Goal: Contribute content

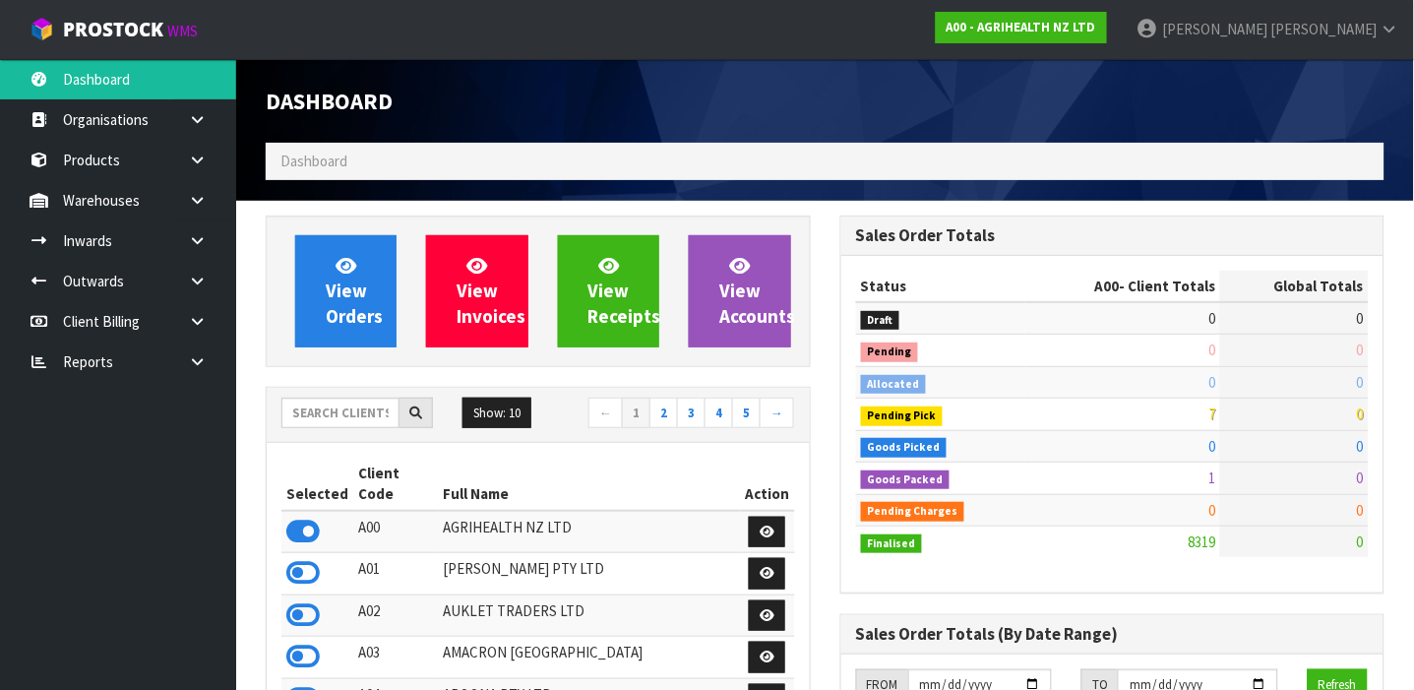
scroll to position [1490, 575]
click at [370, 414] on input "text" at bounding box center [340, 413] width 118 height 31
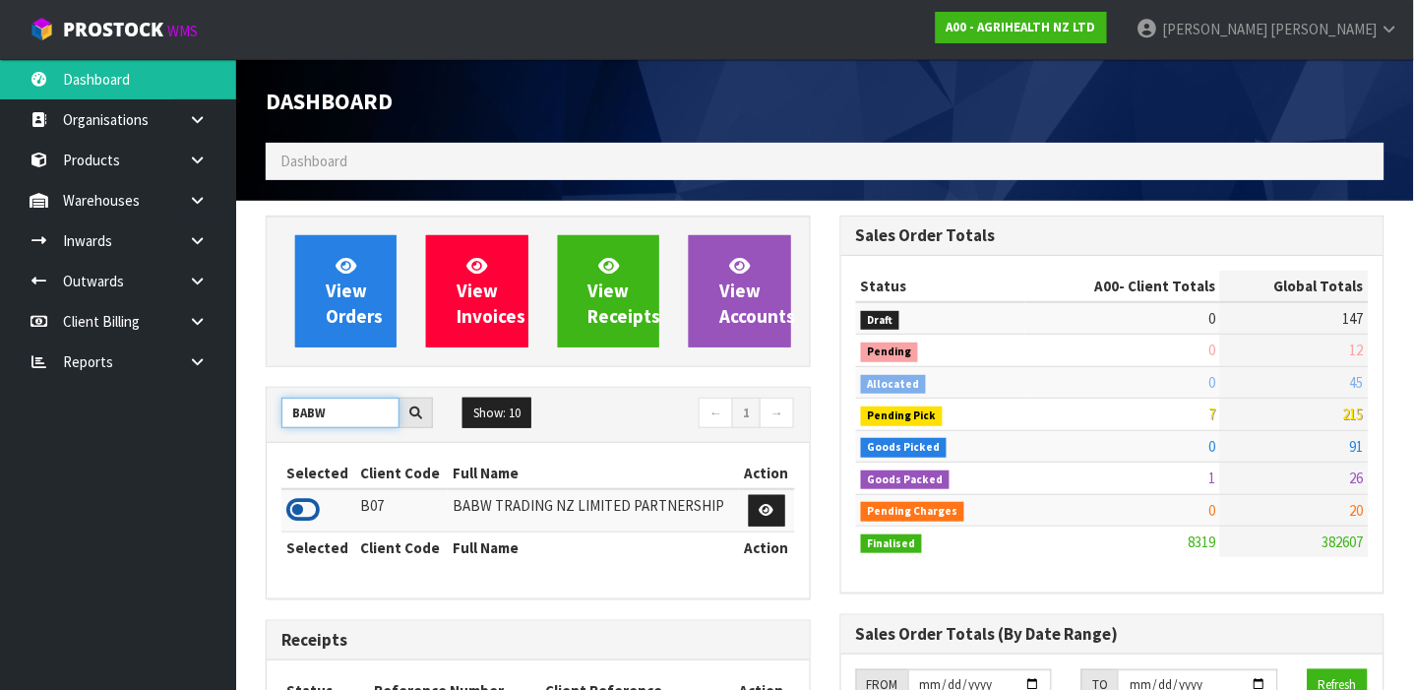
type input "BABW"
click at [302, 513] on icon at bounding box center [302, 510] width 33 height 30
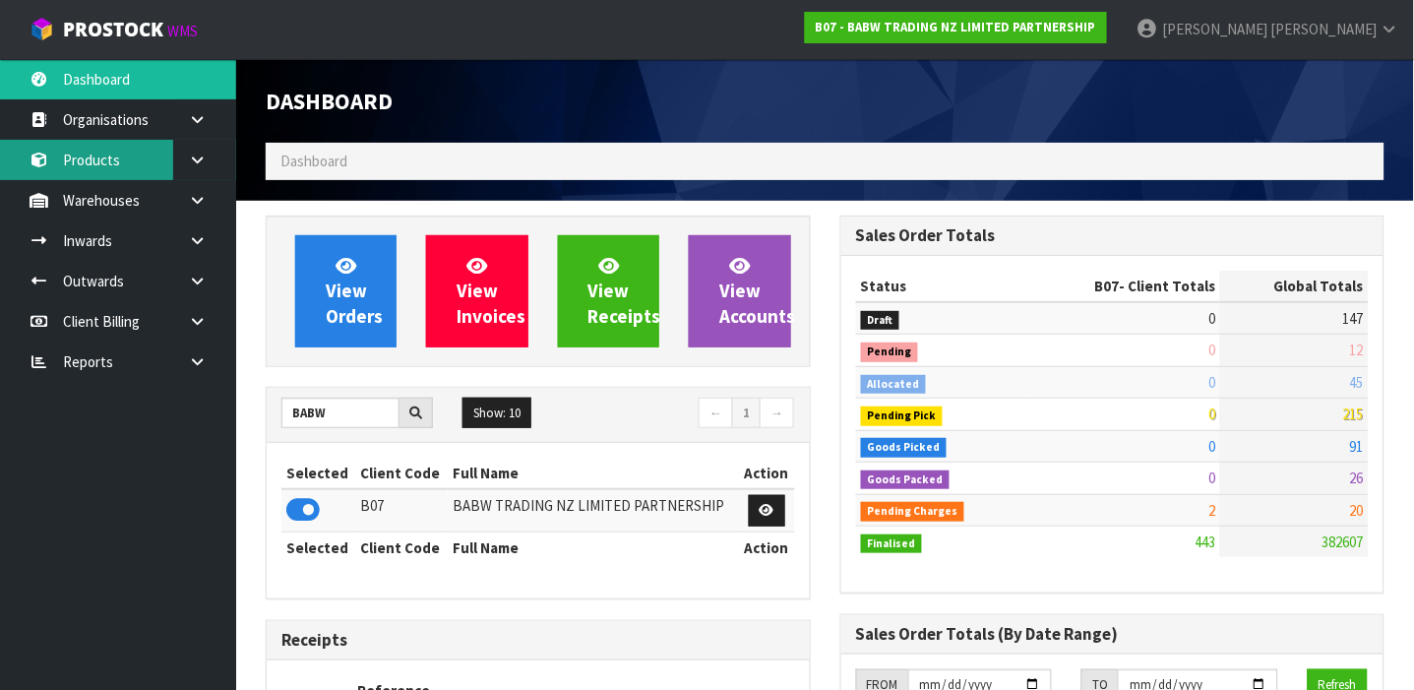
click at [133, 157] on link "Products" at bounding box center [118, 160] width 236 height 40
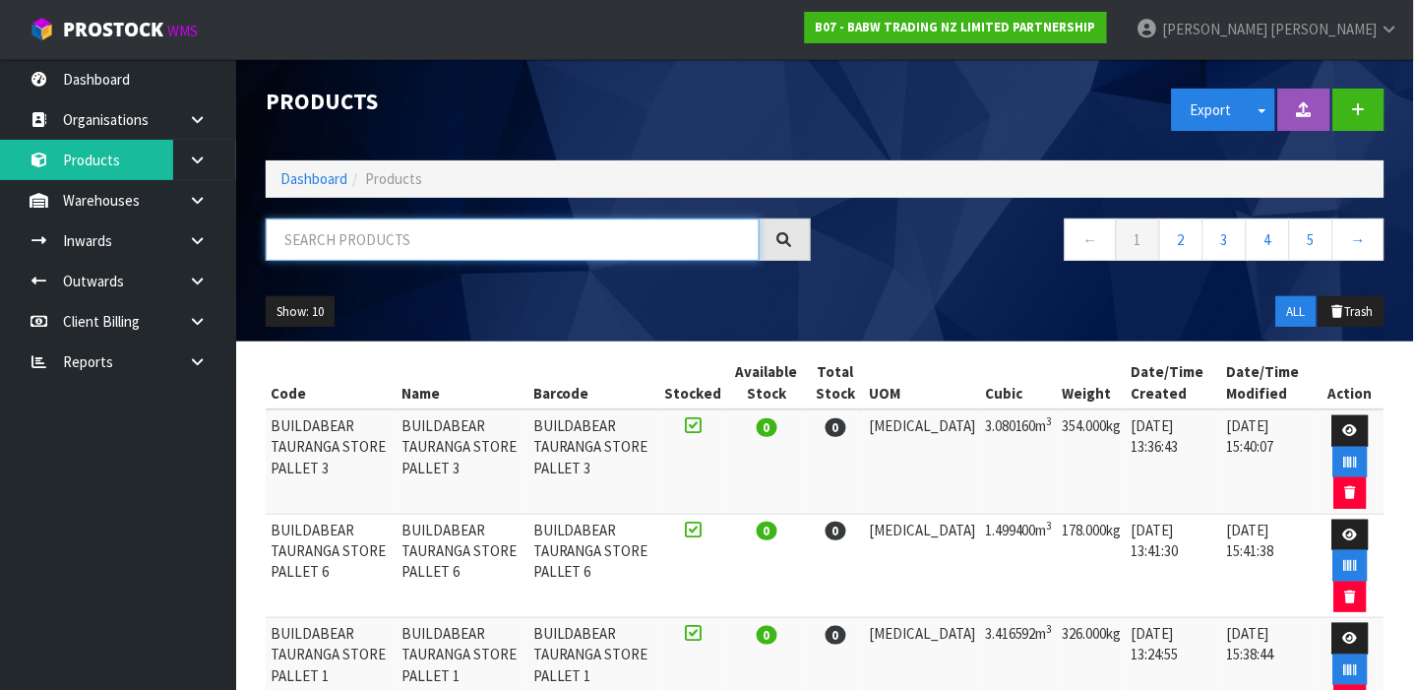
click at [443, 242] on input "text" at bounding box center [513, 239] width 494 height 42
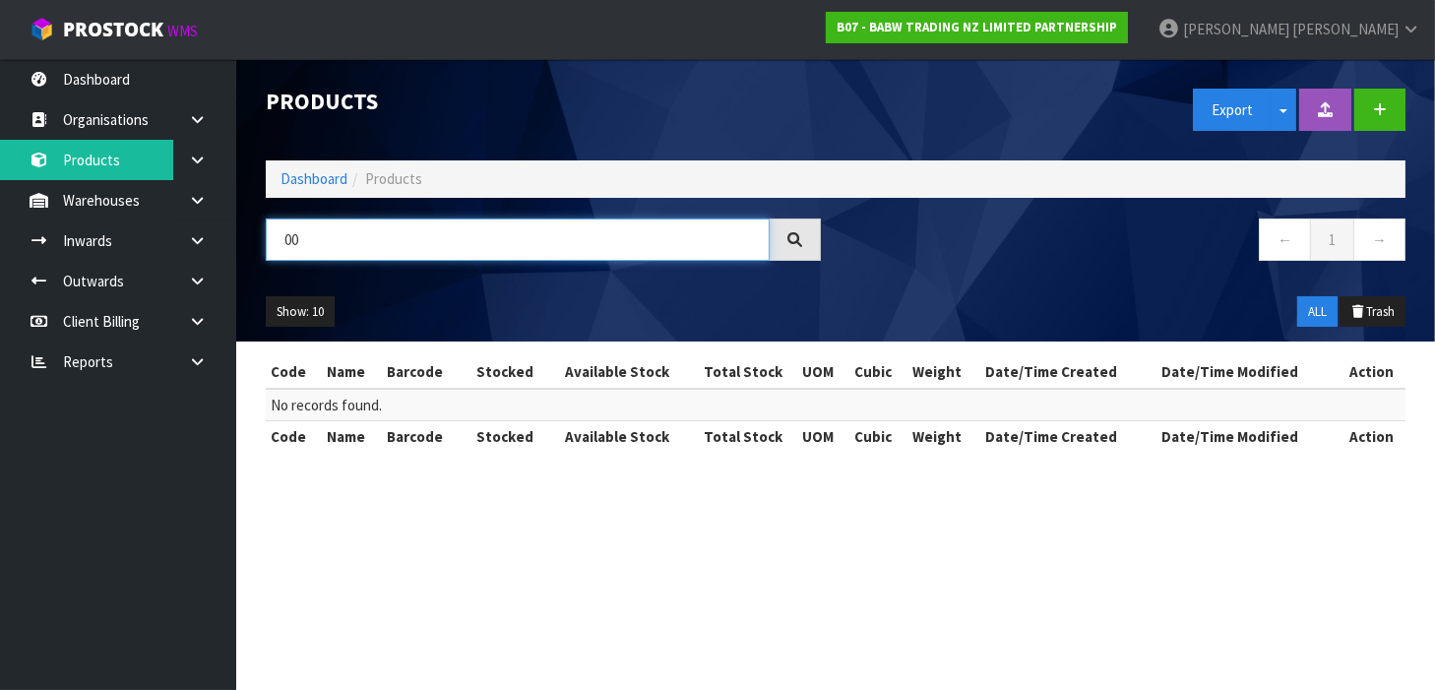
type input "0"
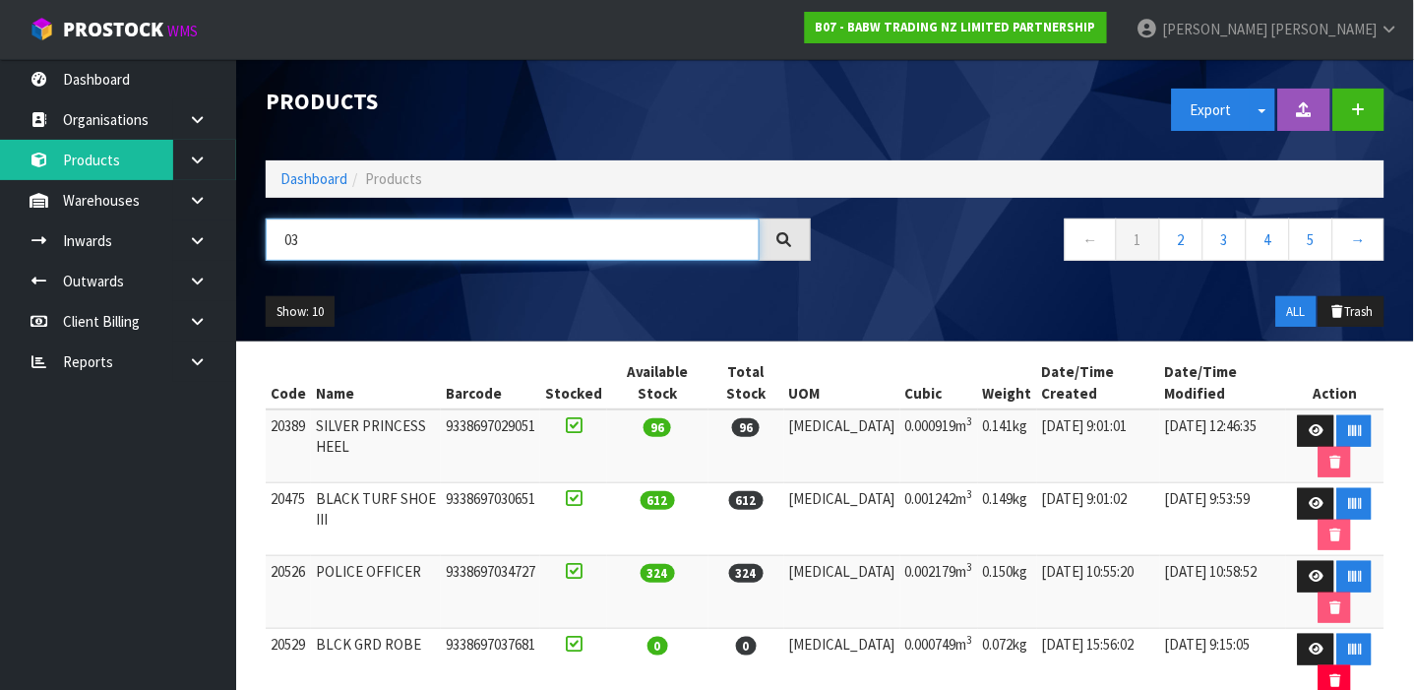
type input "0"
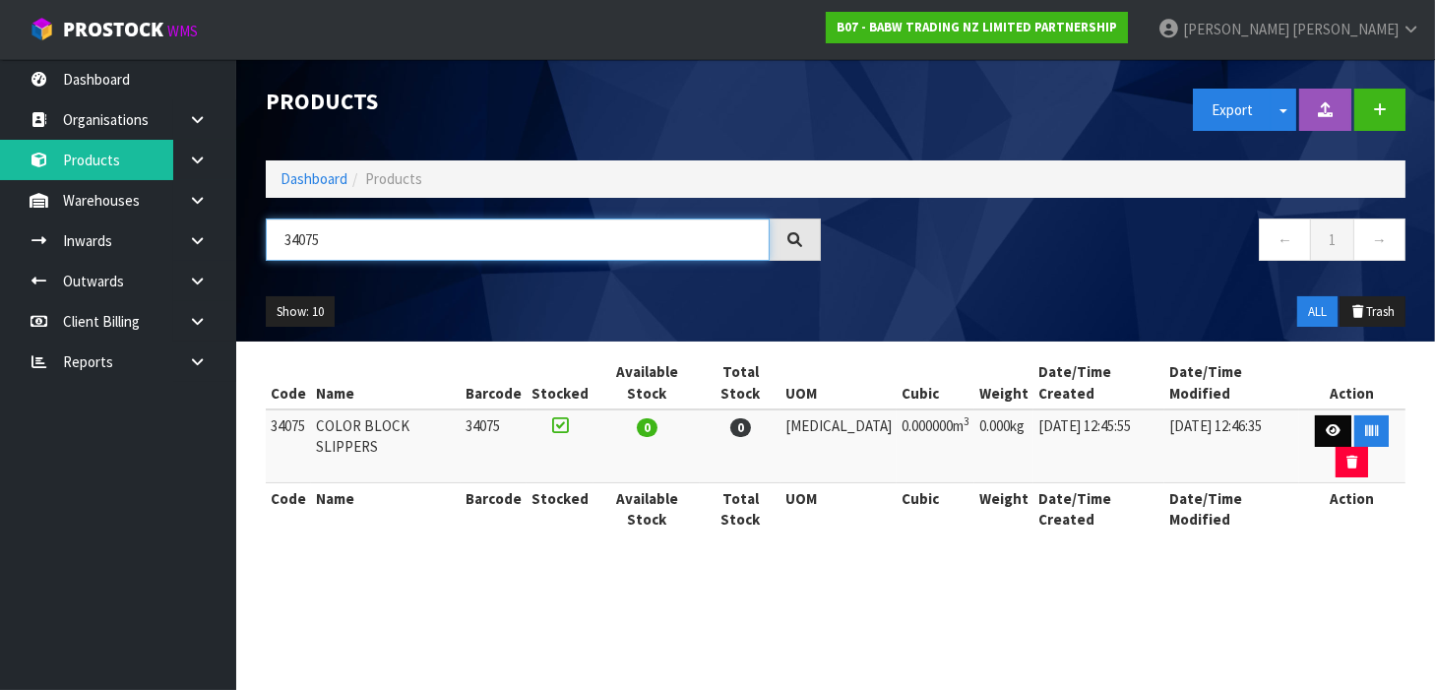
type input "34075"
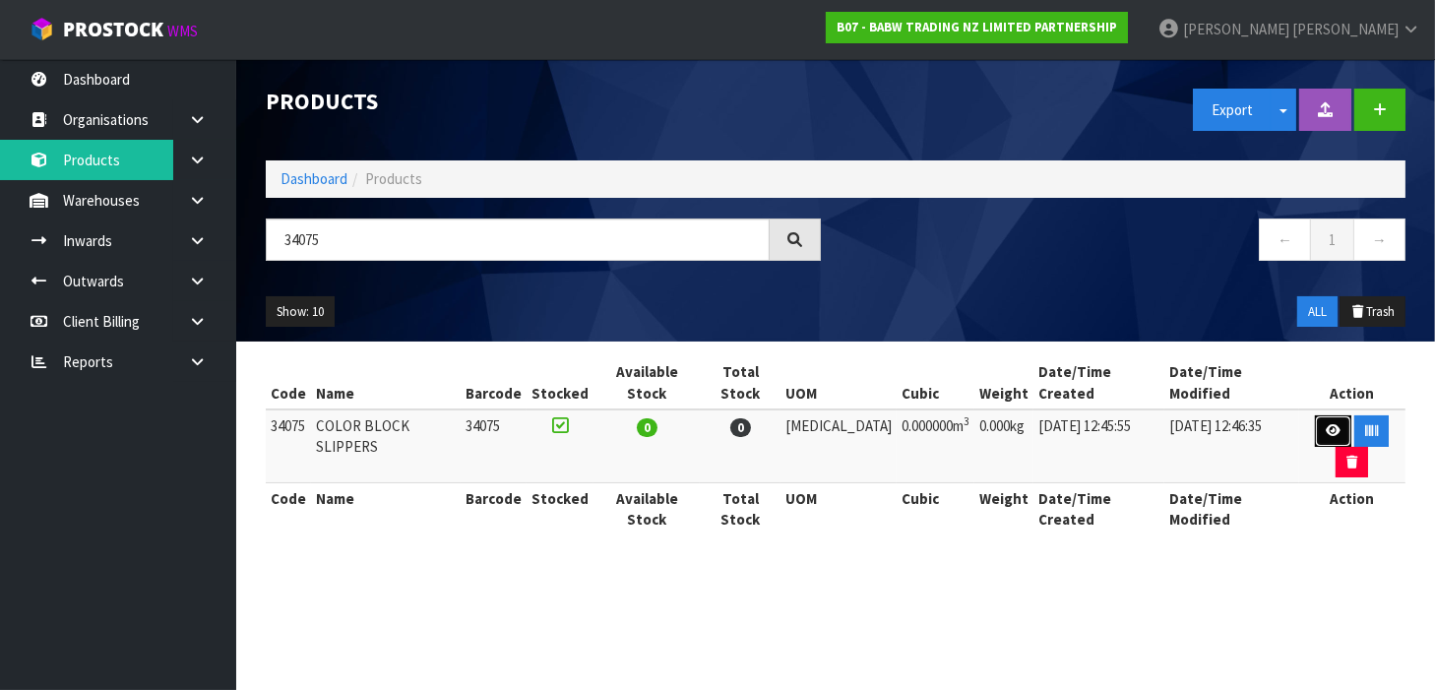
click at [1325, 424] on icon at bounding box center [1332, 430] width 15 height 13
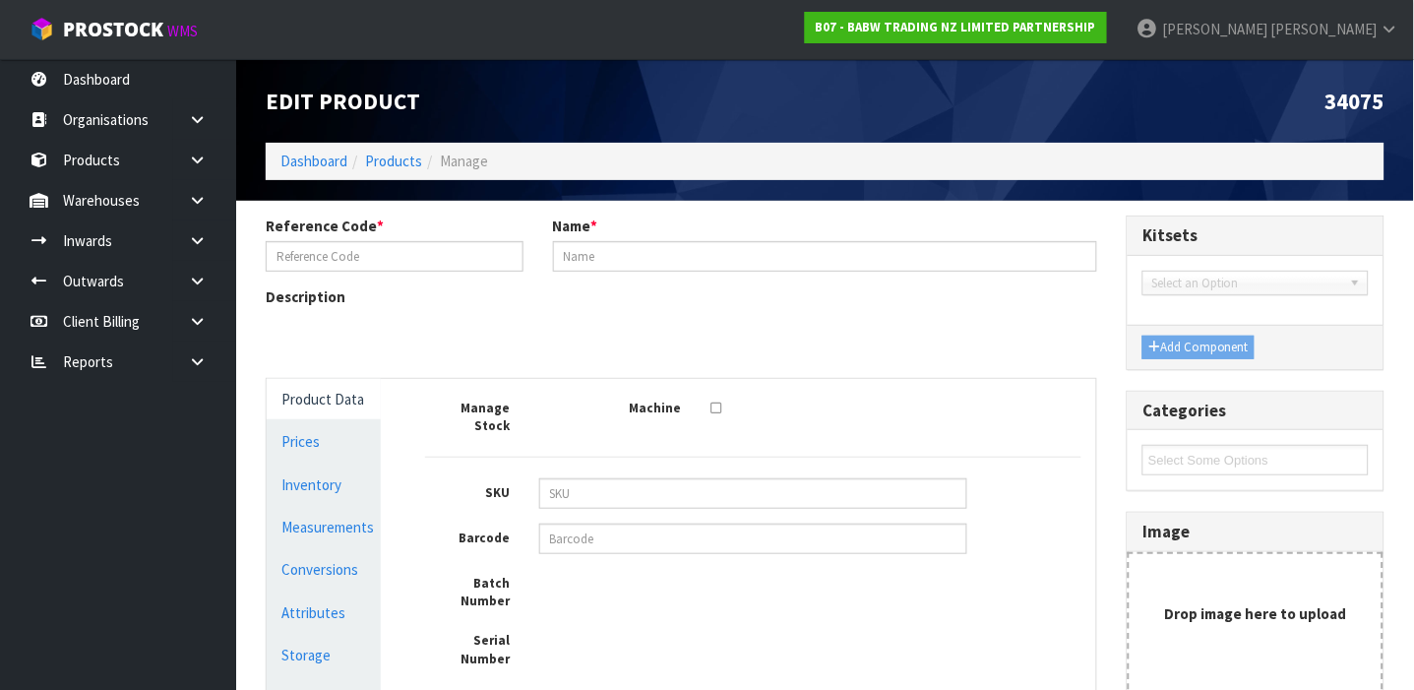
type input "34075"
type input "COLOR BLOCK SLIPPERS"
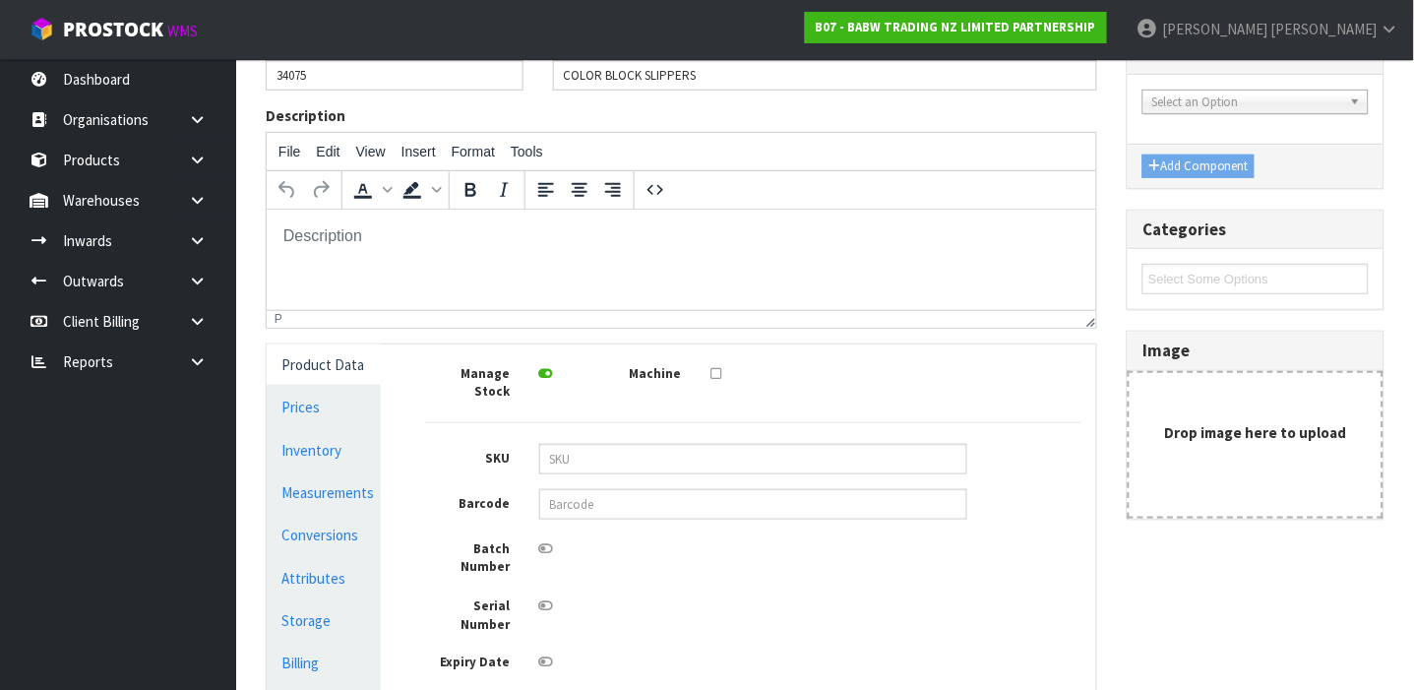
scroll to position [174, 0]
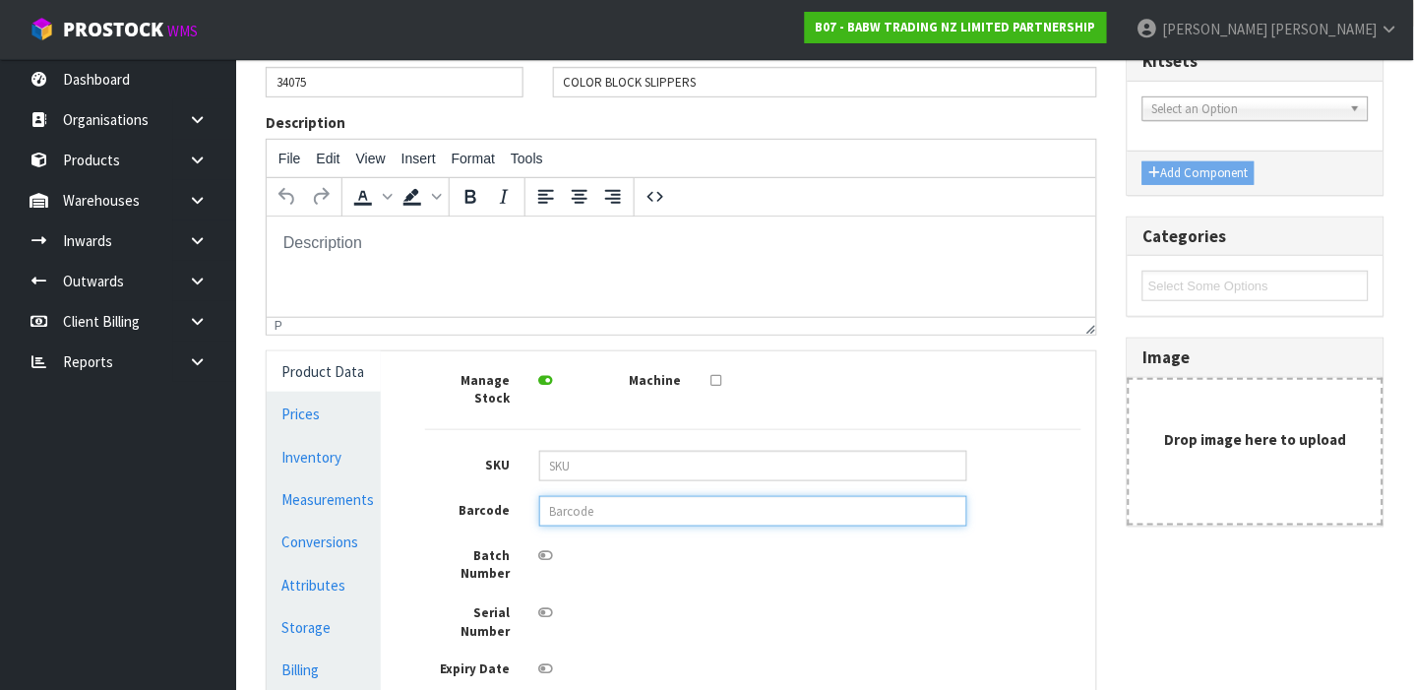
click at [604, 500] on input "text" at bounding box center [753, 511] width 428 height 31
type input "0000000340750012"
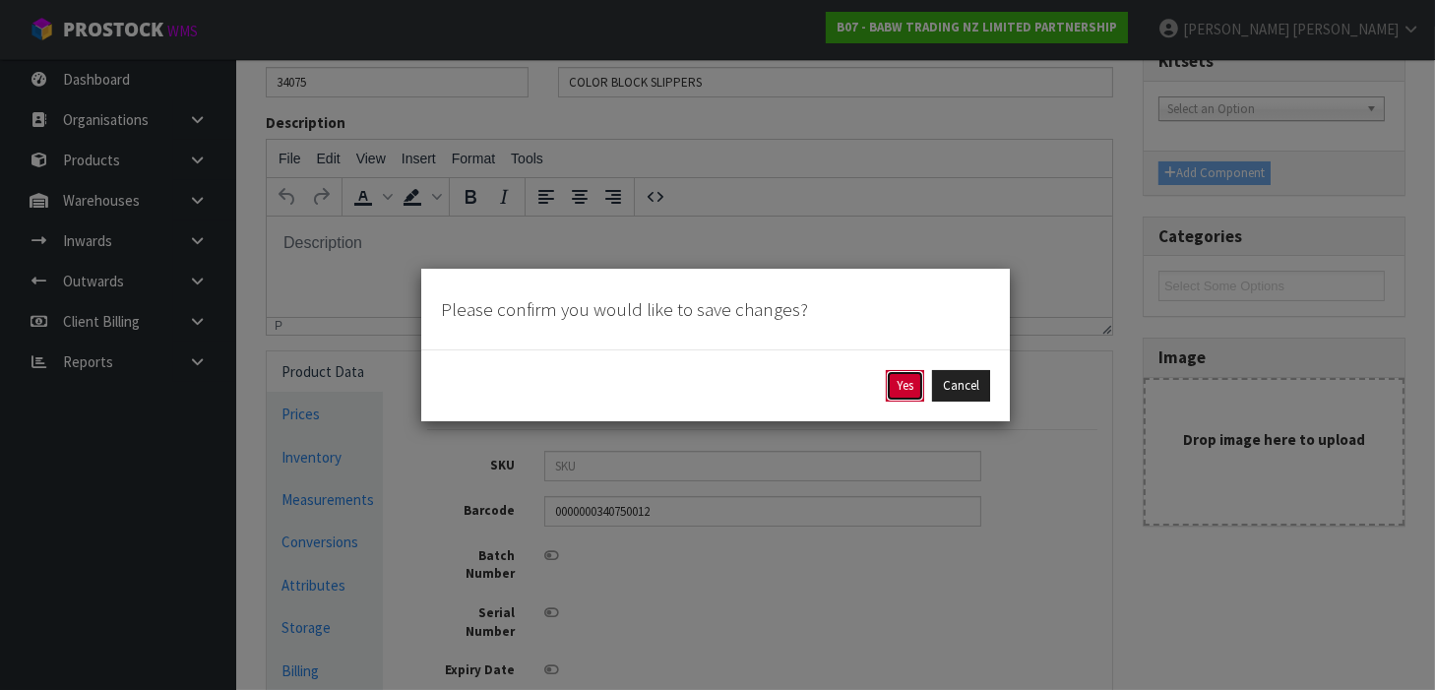
click at [905, 390] on button "Yes" at bounding box center [905, 385] width 38 height 31
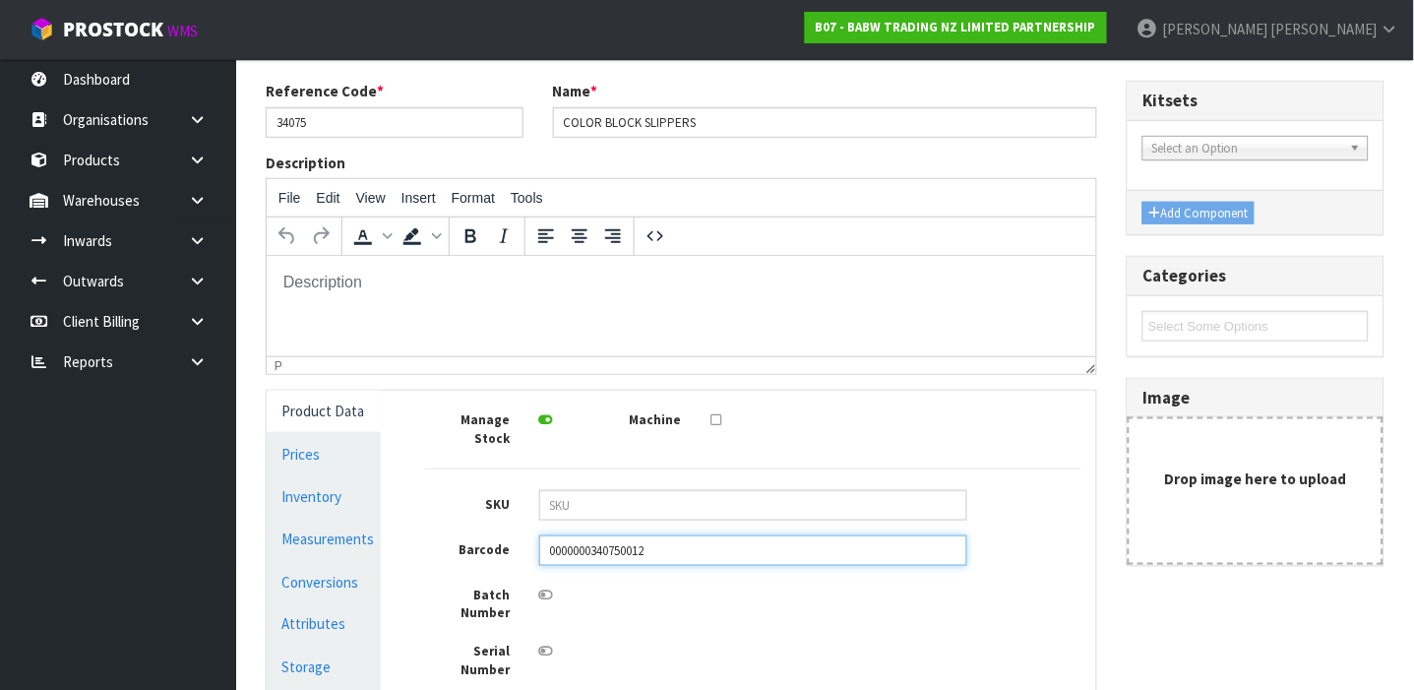
scroll to position [327, 0]
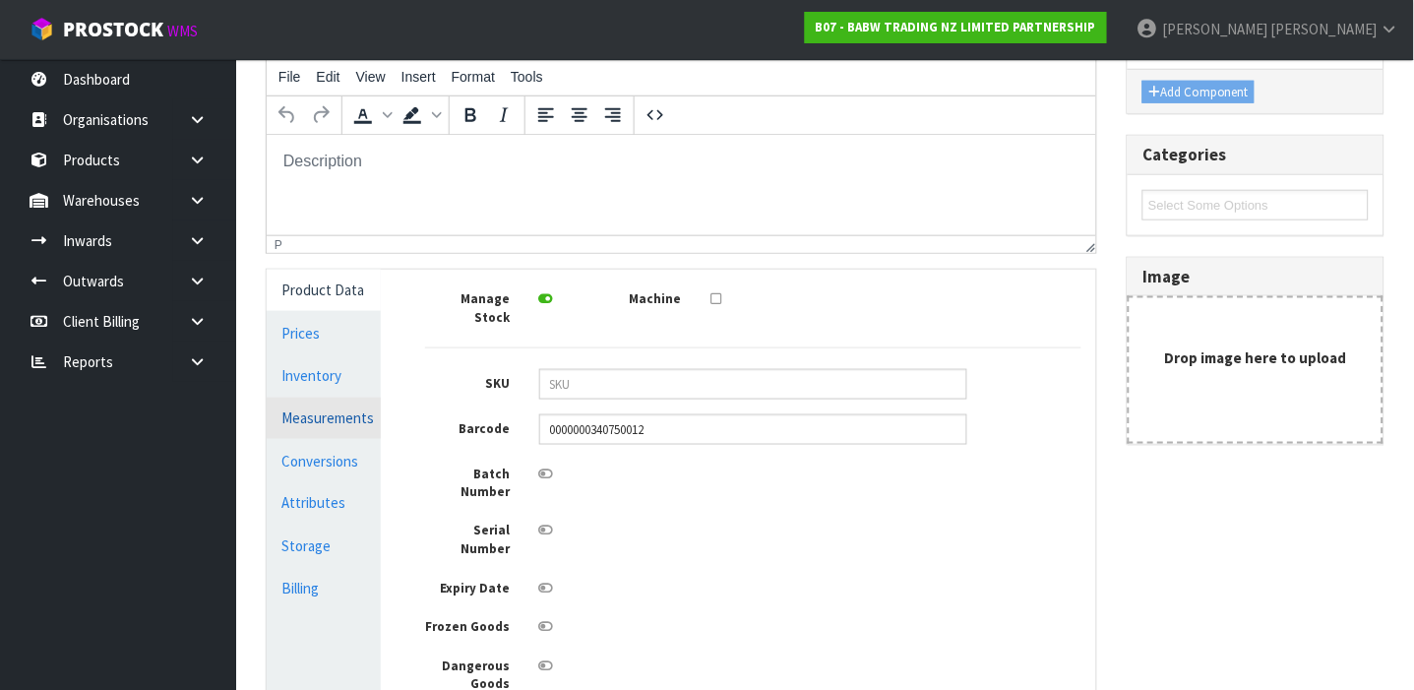
click at [346, 423] on link "Measurements" at bounding box center [324, 418] width 114 height 40
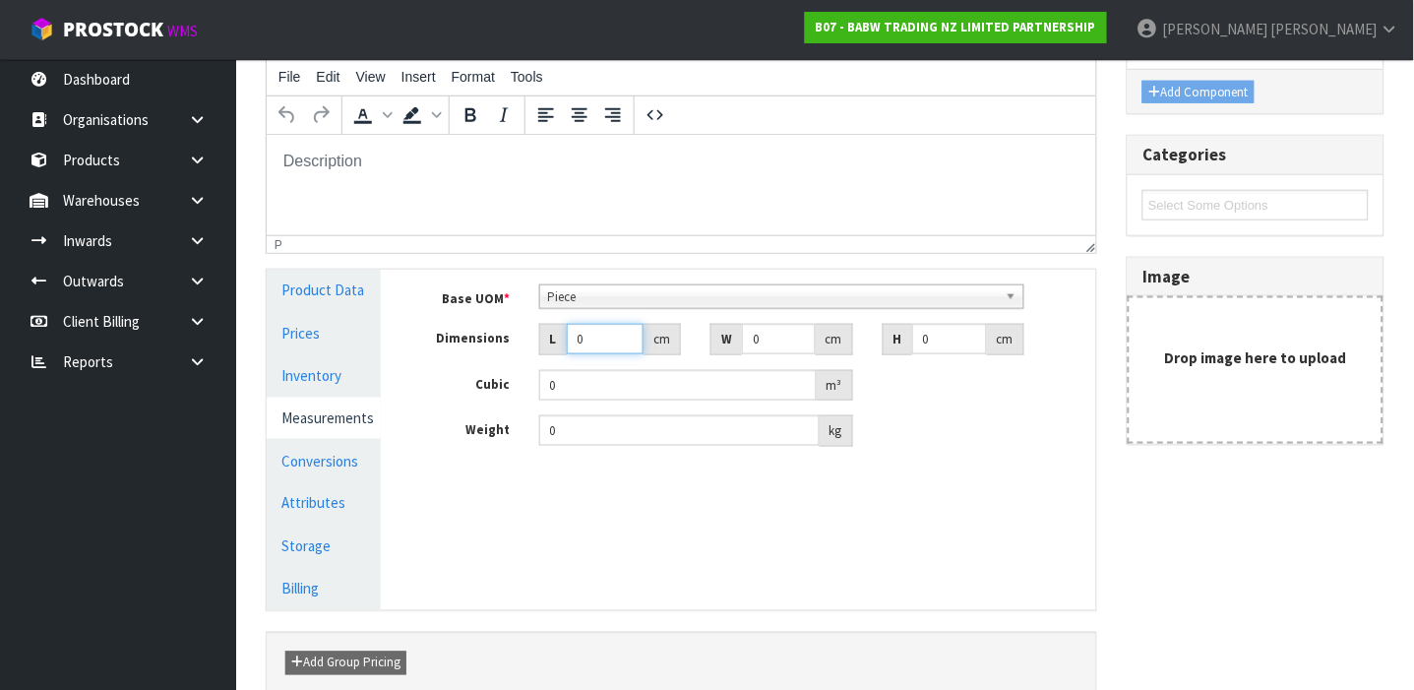
click at [595, 337] on input "0" at bounding box center [605, 339] width 77 height 31
type input "2"
type input "0.000001"
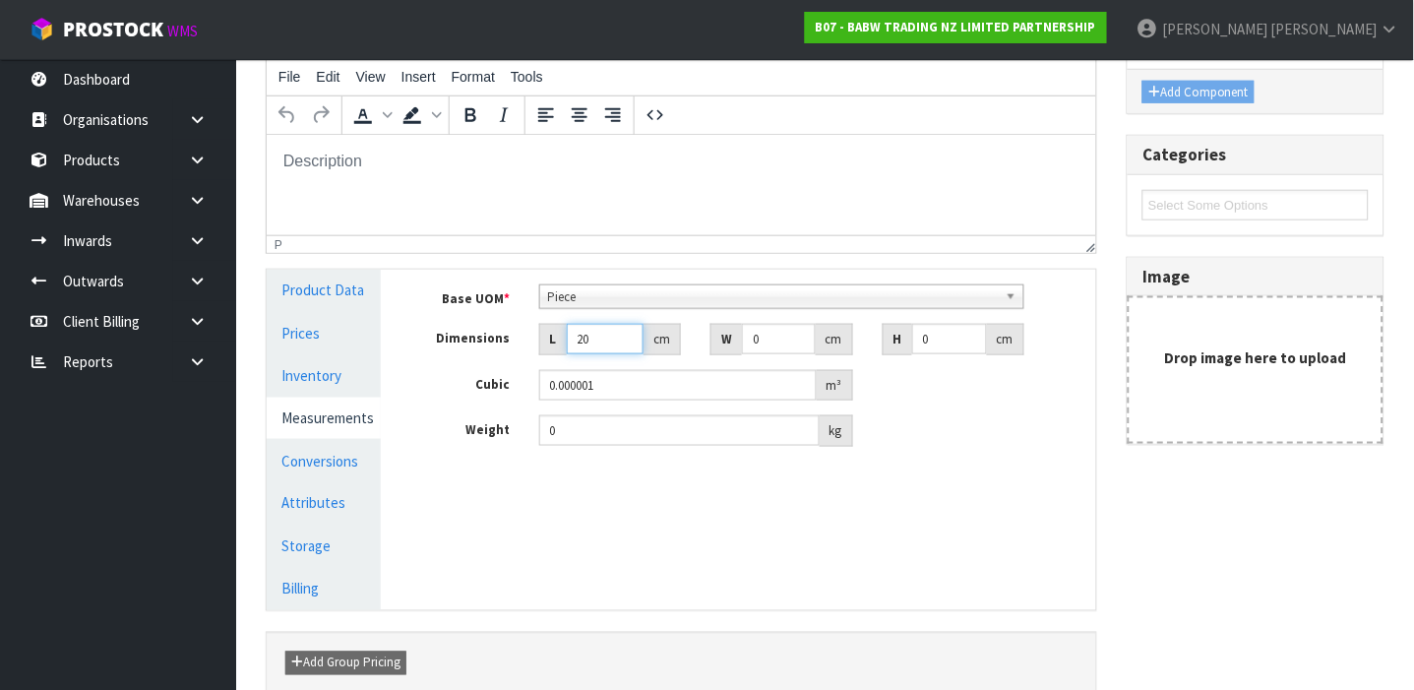
type input "2"
click at [355, 466] on link "Conversions" at bounding box center [324, 461] width 114 height 40
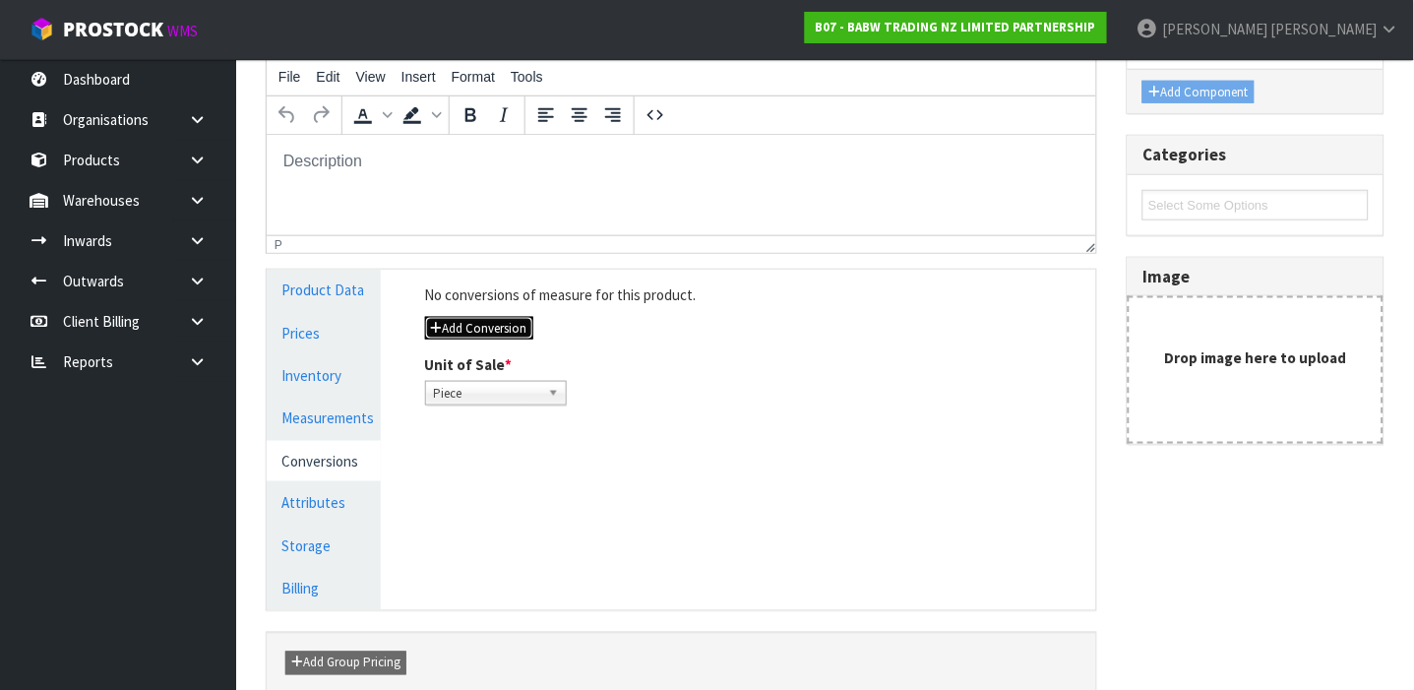
click at [484, 332] on button "Add Conversion" at bounding box center [479, 329] width 108 height 24
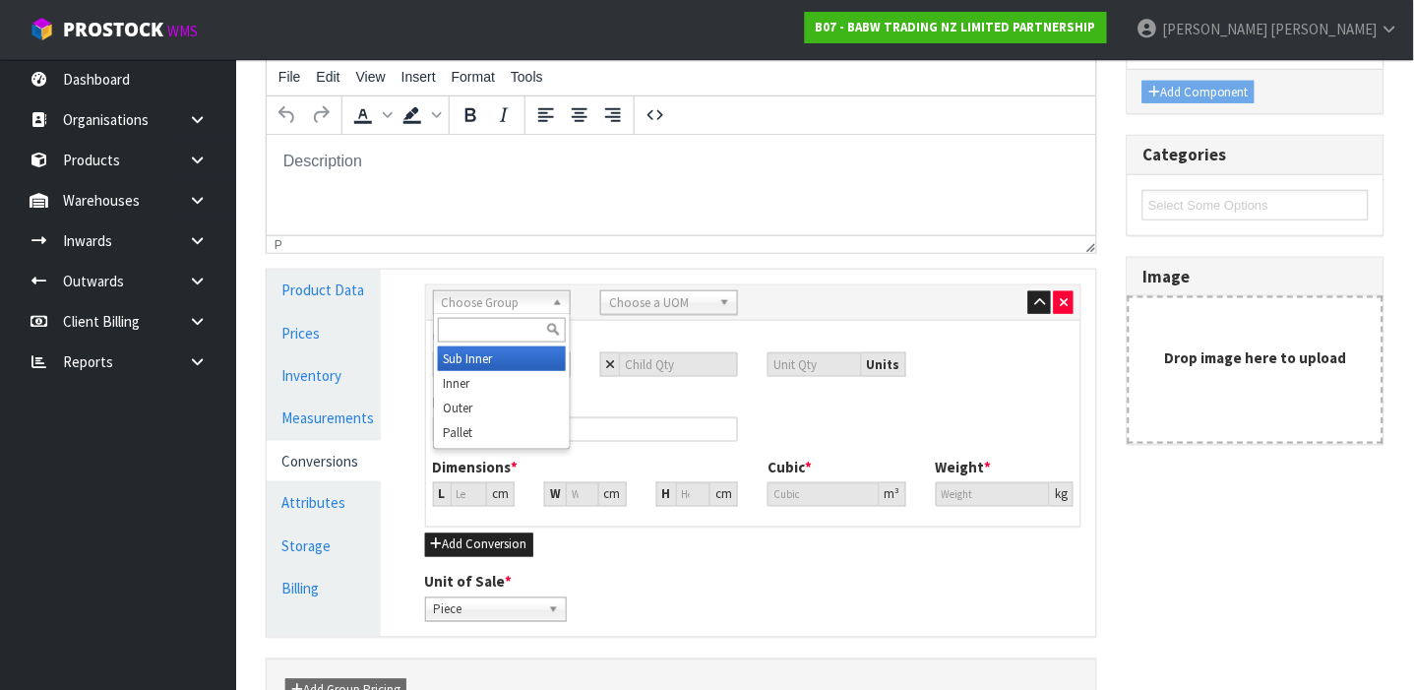
click at [499, 296] on span "Choose Group" at bounding box center [493, 303] width 102 height 24
click at [488, 402] on li "Outer" at bounding box center [502, 408] width 128 height 25
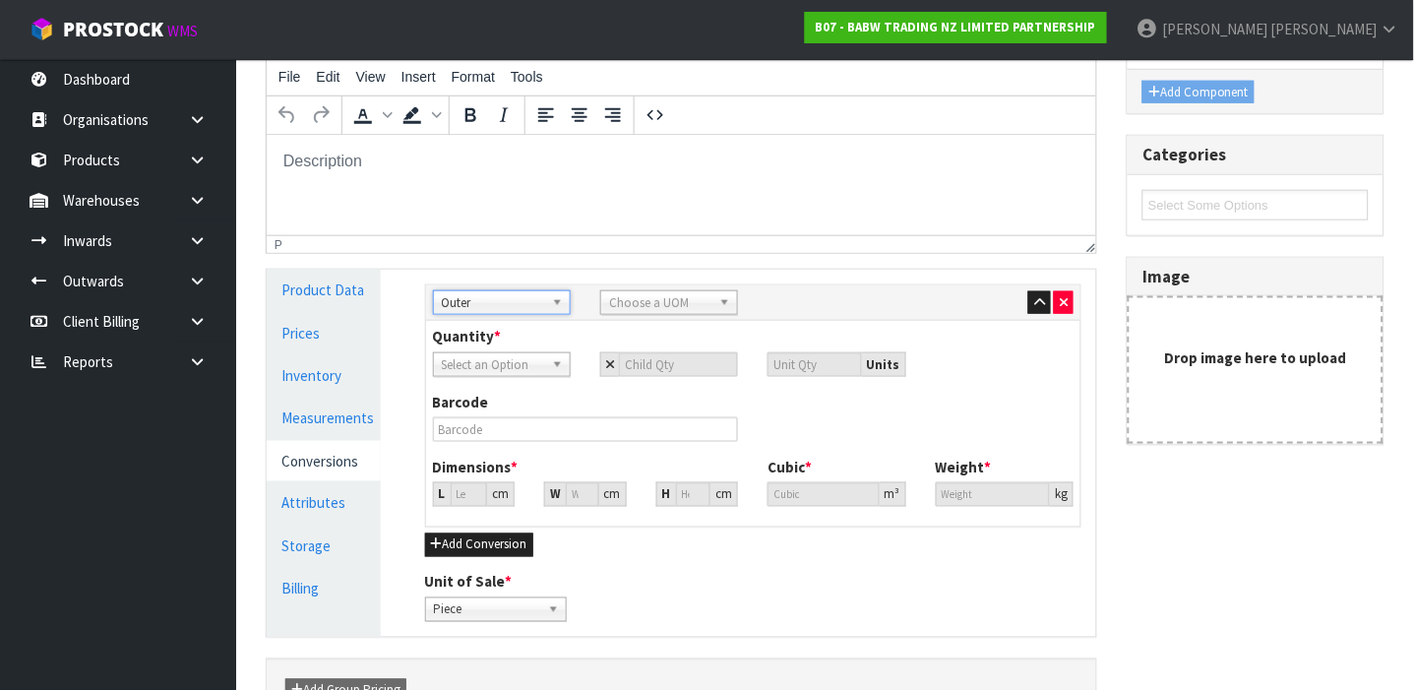
click at [691, 309] on span "Choose a UOM" at bounding box center [660, 303] width 102 height 24
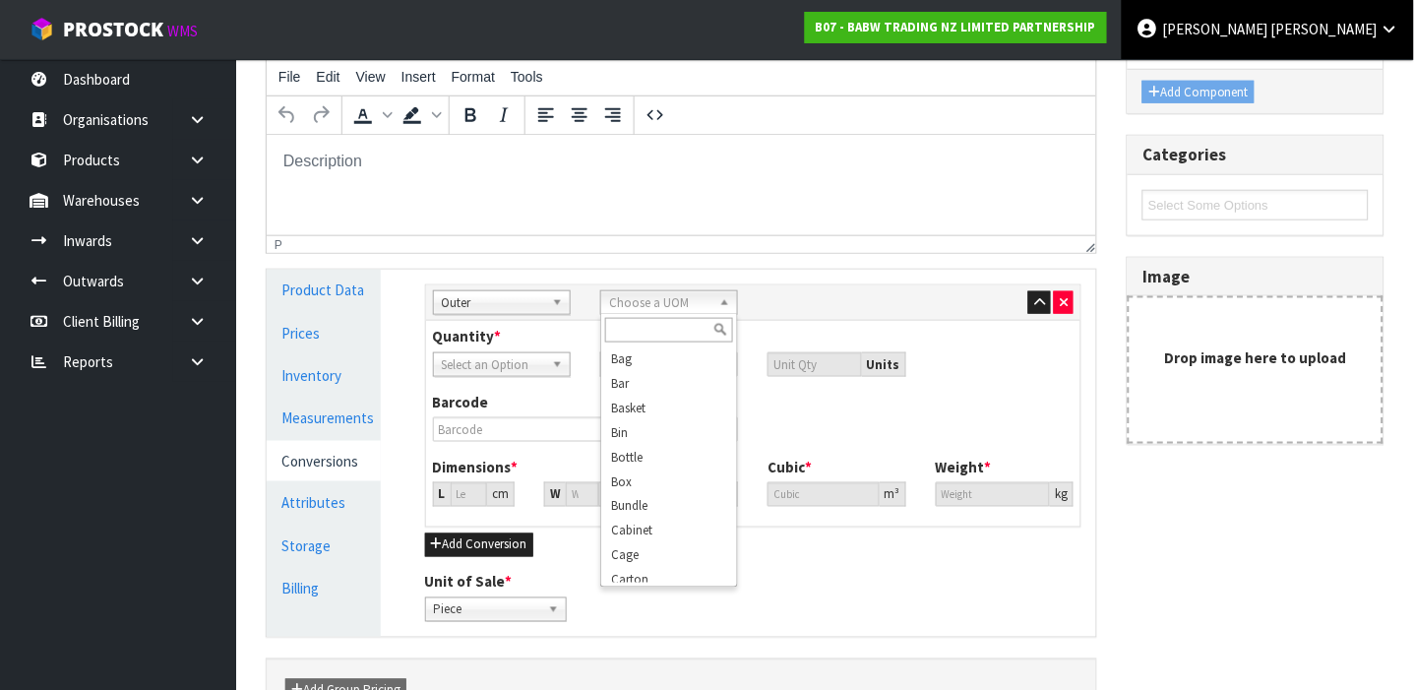
click at [1393, 29] on icon at bounding box center [1389, 29] width 19 height 15
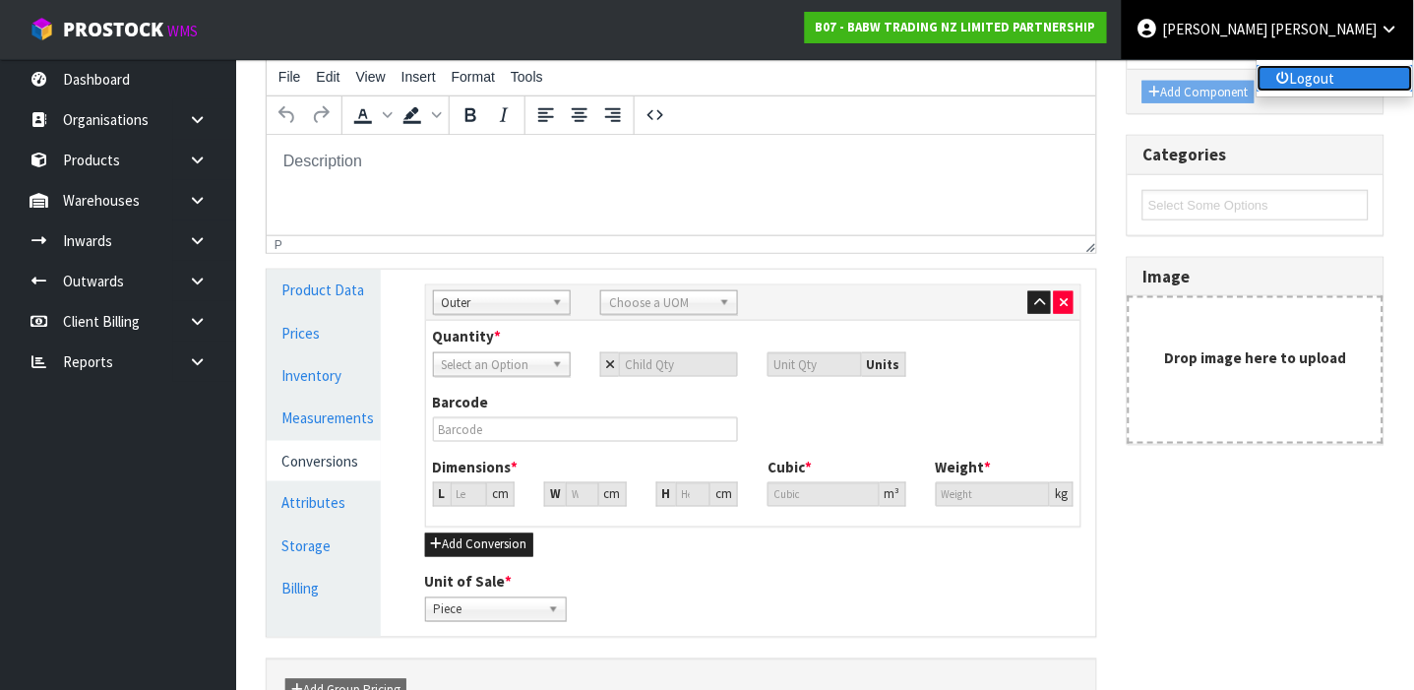
click at [1371, 72] on link "Logout" at bounding box center [1334, 78] width 155 height 27
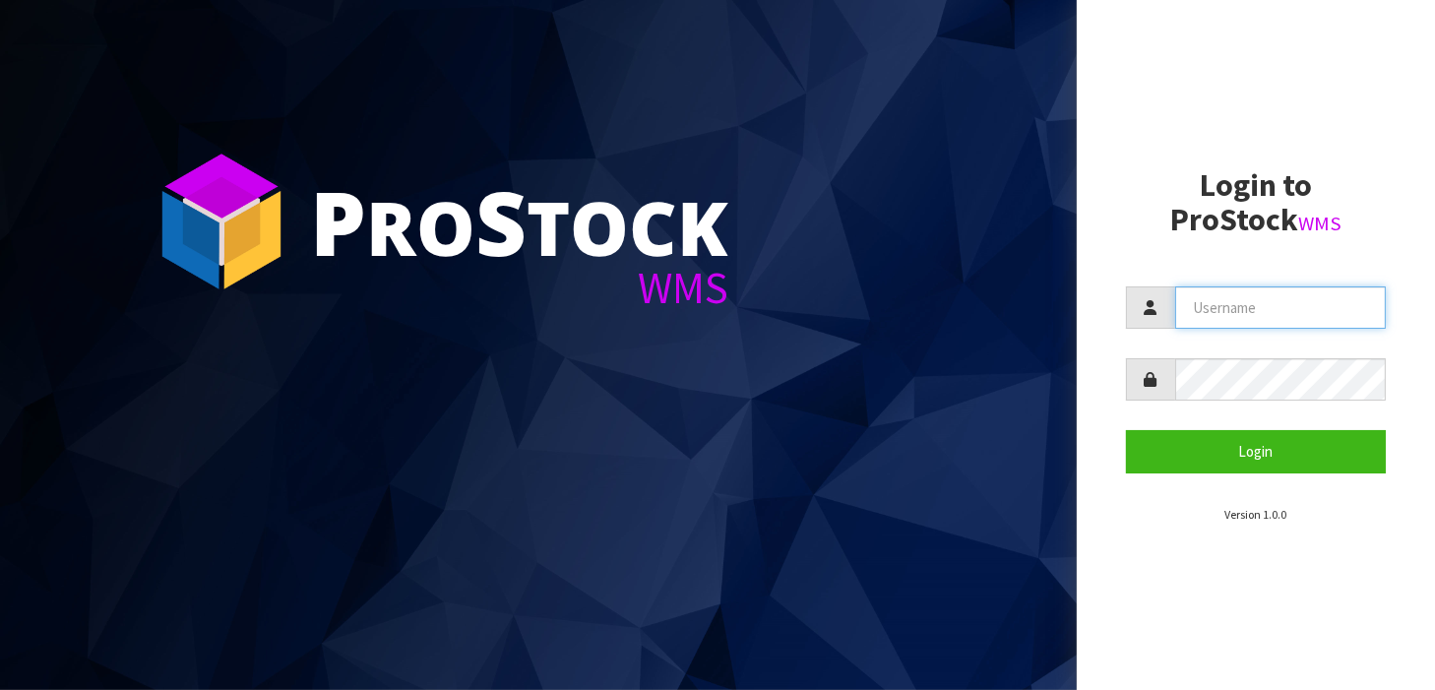
click at [1289, 309] on input "text" at bounding box center [1281, 307] width 212 height 42
type input "Russell"
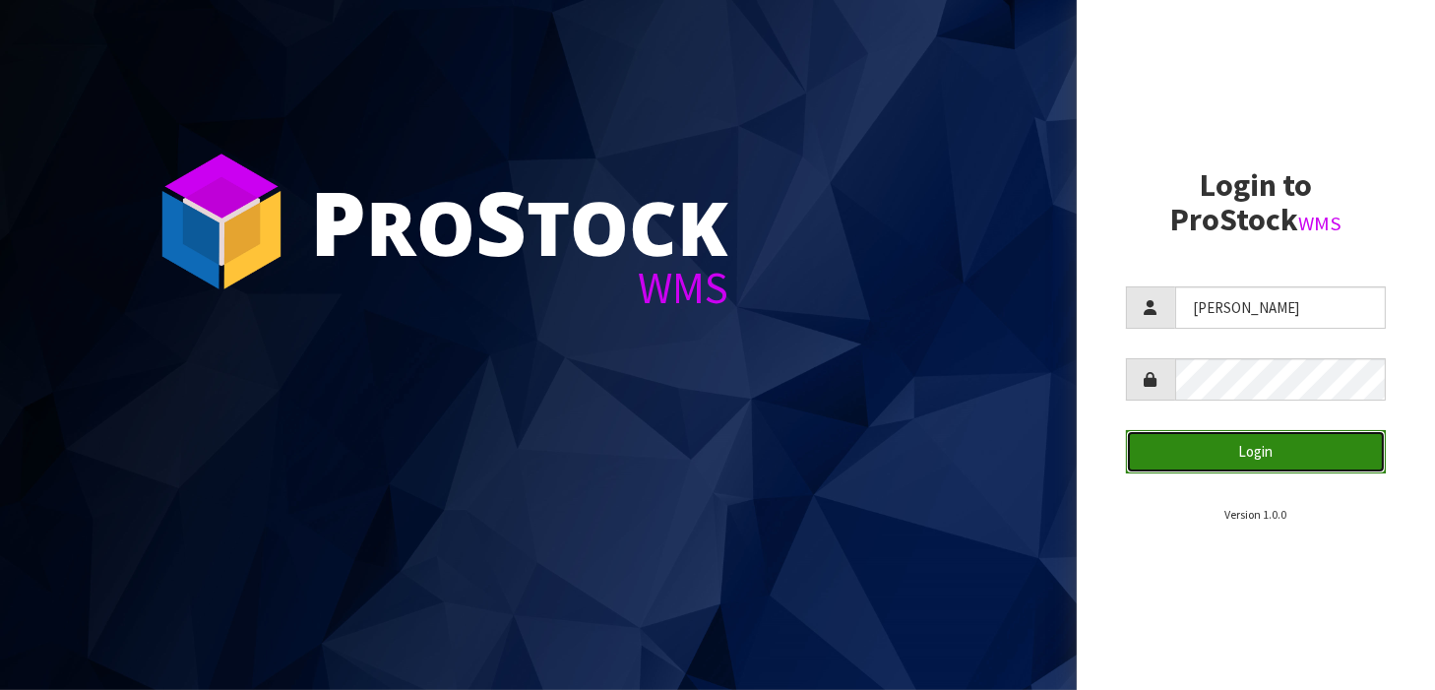
click at [1143, 450] on button "Login" at bounding box center [1256, 451] width 261 height 42
